Goal: Transaction & Acquisition: Purchase product/service

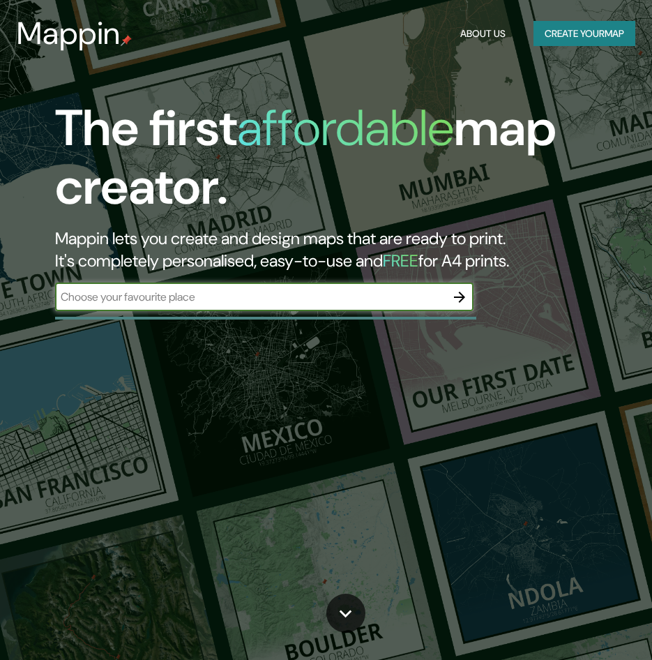
click at [210, 296] on input "text" at bounding box center [250, 297] width 391 height 16
type input "[GEOGRAPHIC_DATA][PERSON_NAME]"
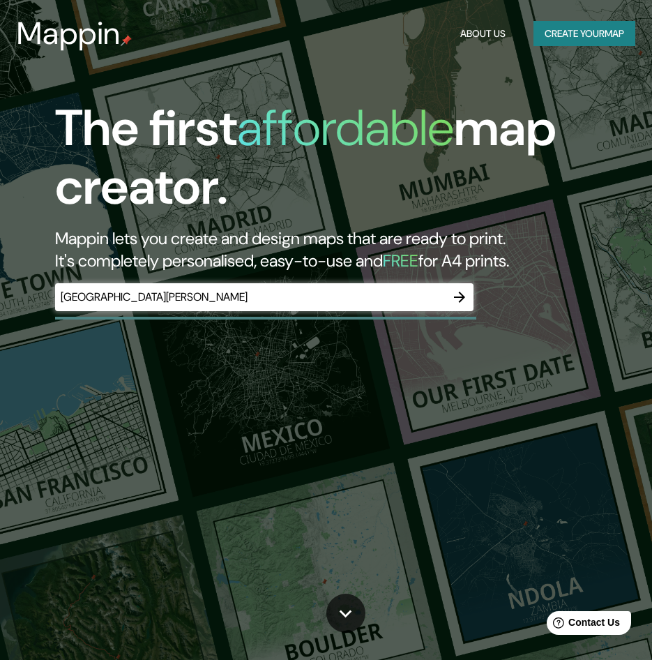
click at [464, 298] on icon "button" at bounding box center [459, 297] width 17 height 17
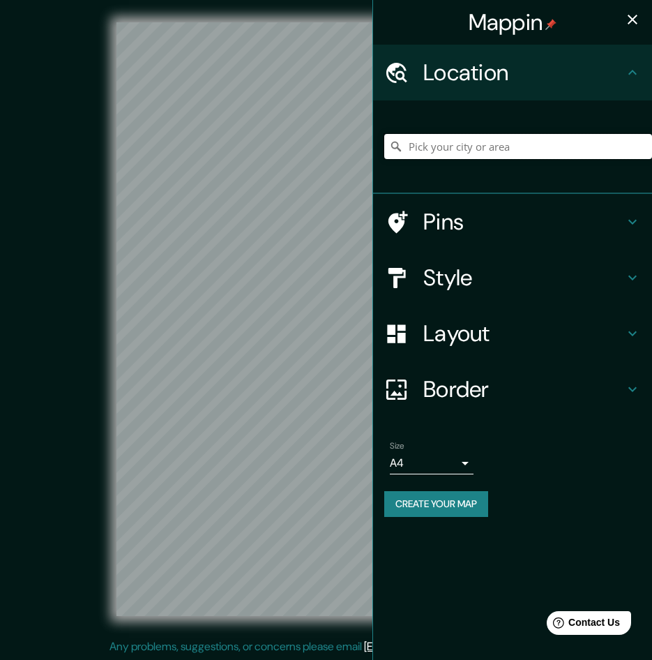
click at [455, 155] on input "Pick your city or area" at bounding box center [518, 146] width 268 height 25
click at [365, 159] on div "Mappin Location [GEOGRAPHIC_DATA][PERSON_NAME], [GEOGRAPHIC_DATA], [GEOGRAPHIC_…" at bounding box center [326, 330] width 652 height 660
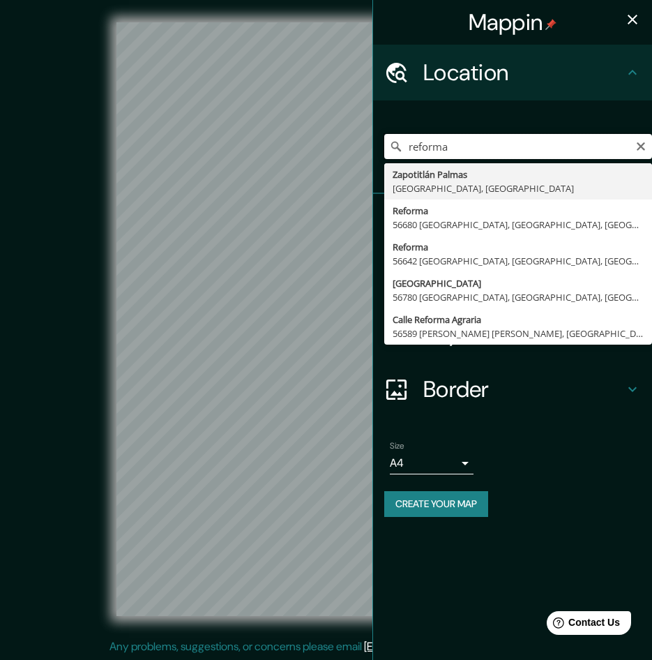
drag, startPoint x: 458, startPoint y: 145, endPoint x: 402, endPoint y: 174, distance: 62.7
click at [398, 147] on div "reforma [GEOGRAPHIC_DATA] [GEOGRAPHIC_DATA], [GEOGRAPHIC_DATA] Reforma 56680 [G…" at bounding box center [518, 146] width 268 height 25
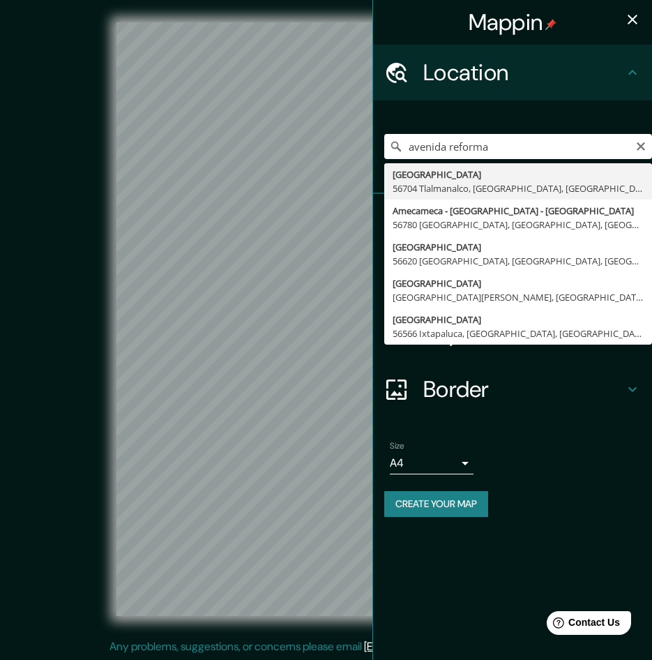
type input "[GEOGRAPHIC_DATA], [GEOGRAPHIC_DATA], [GEOGRAPHIC_DATA]"
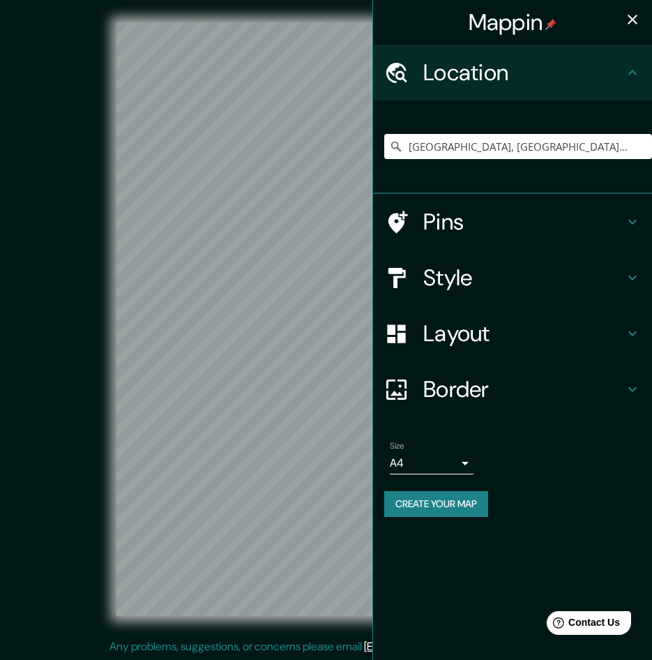
scroll to position [1, 0]
